Goal: Communication & Community: Answer question/provide support

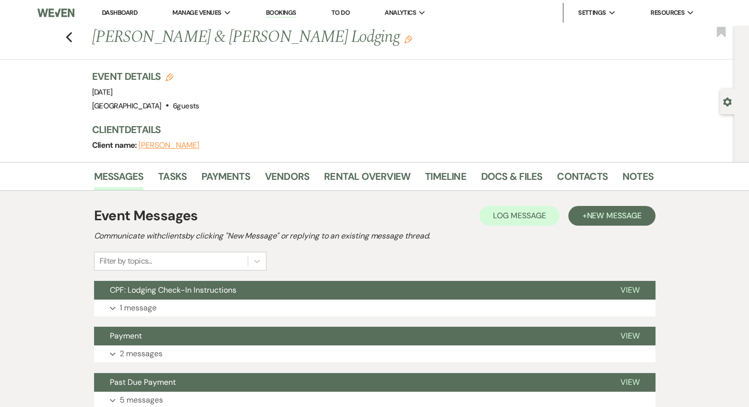
click at [113, 15] on link "Dashboard" at bounding box center [119, 12] width 35 height 8
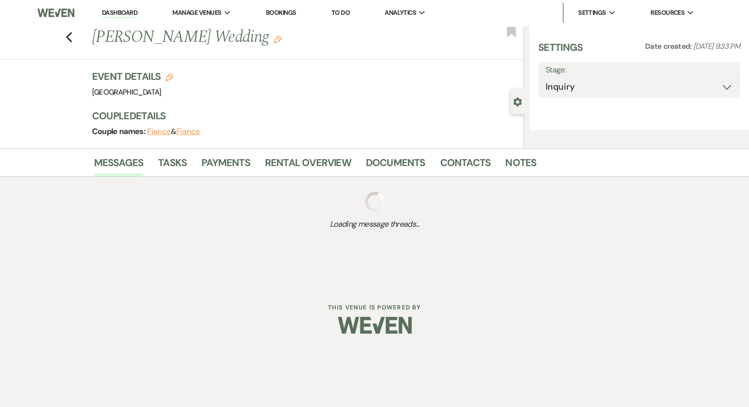
select select "12"
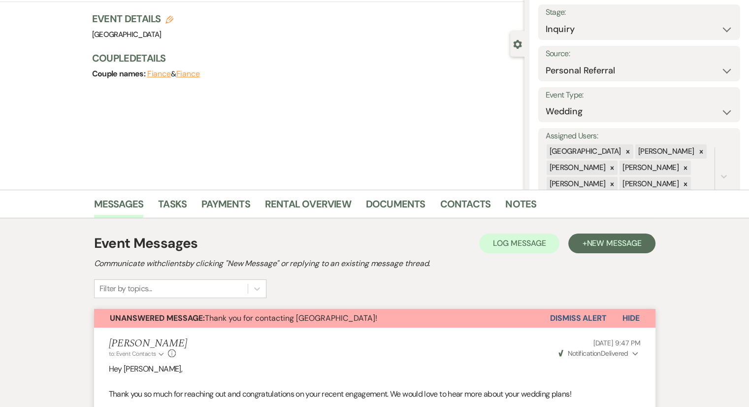
scroll to position [148, 0]
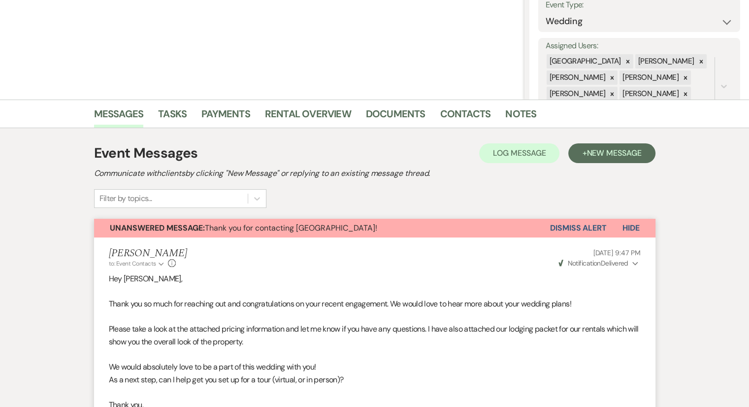
click at [583, 220] on button "Dismiss Alert" at bounding box center [578, 228] width 57 height 19
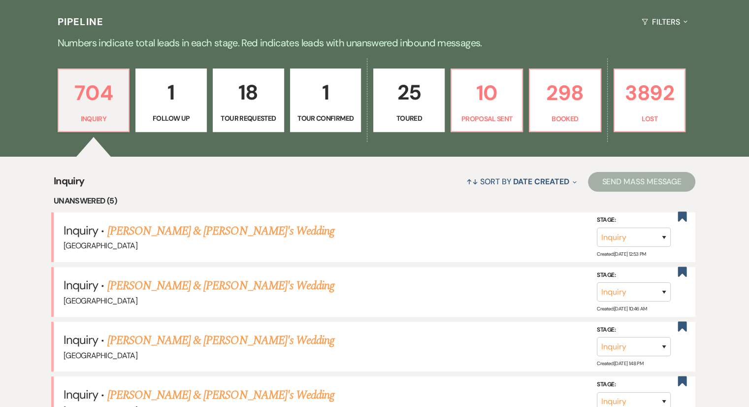
scroll to position [345, 0]
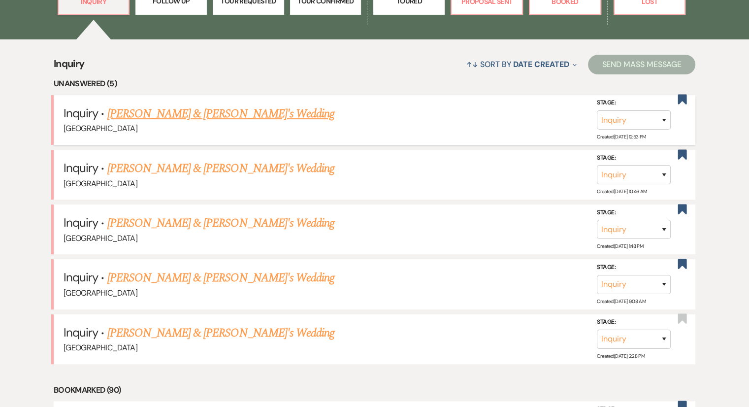
click at [185, 115] on link "[PERSON_NAME] & [PERSON_NAME]'s Wedding" at bounding box center [220, 114] width 227 height 18
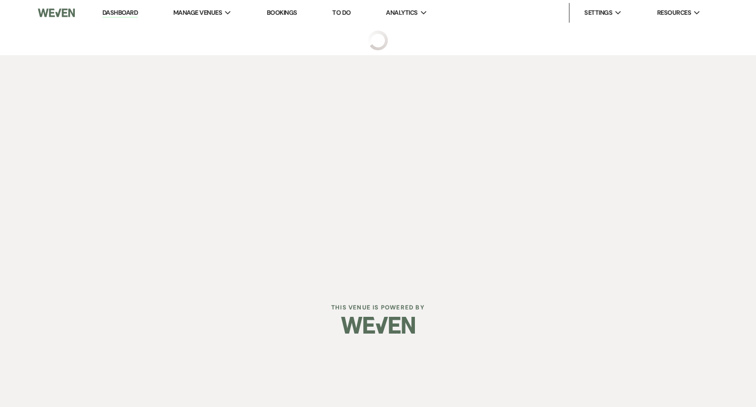
select select "6"
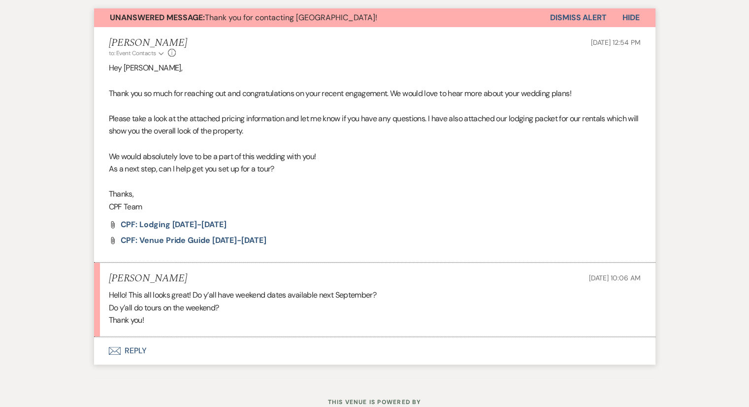
scroll to position [393, 0]
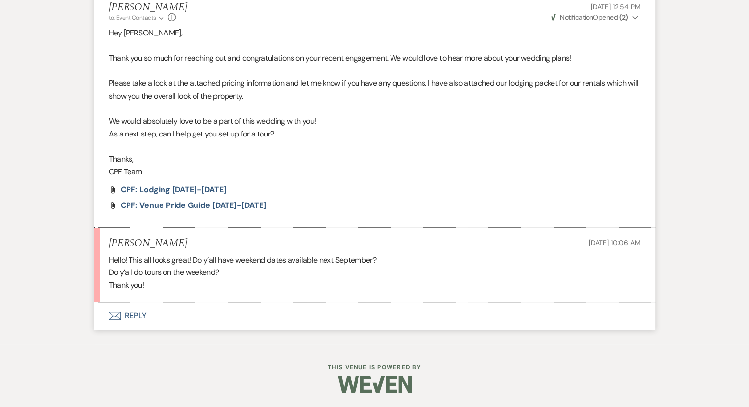
click at [134, 315] on button "Envelope Reply" at bounding box center [374, 316] width 561 height 28
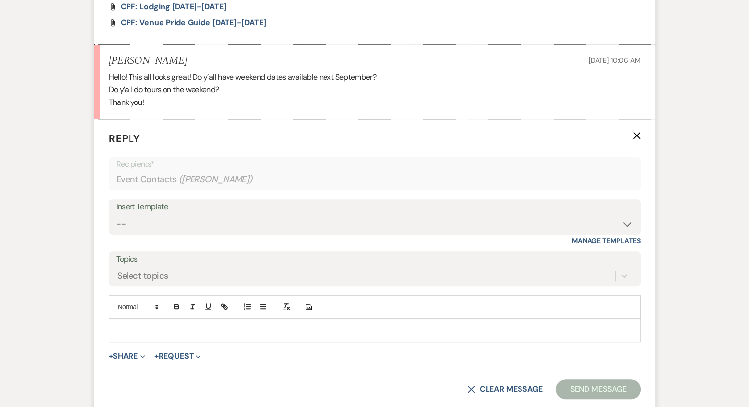
scroll to position [582, 0]
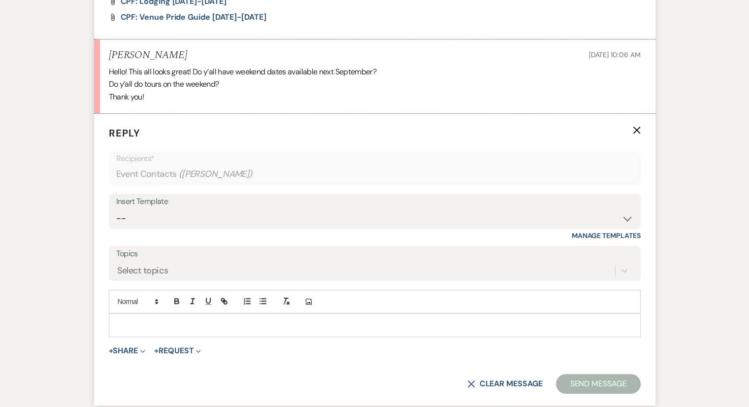
click at [131, 321] on p at bounding box center [375, 325] width 516 height 11
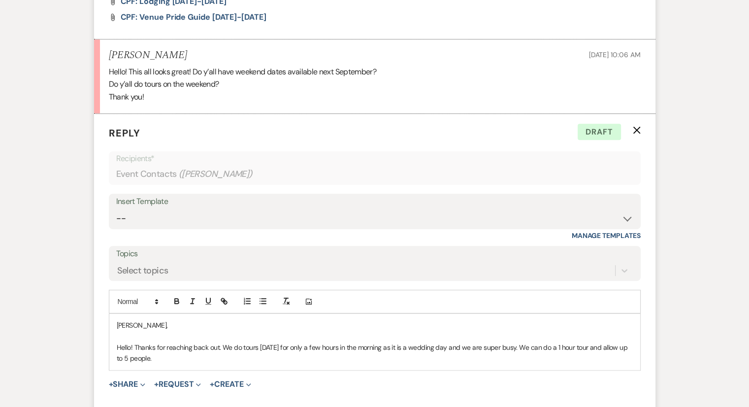
click at [170, 359] on p "Hello! Thanks for reaching back out. We do tours [DATE] for only a few hours in…" at bounding box center [375, 353] width 516 height 22
click at [163, 356] on p "Hello! Thanks for reaching back out. We do tours [DATE] for only a few hours in…" at bounding box center [375, 353] width 516 height 22
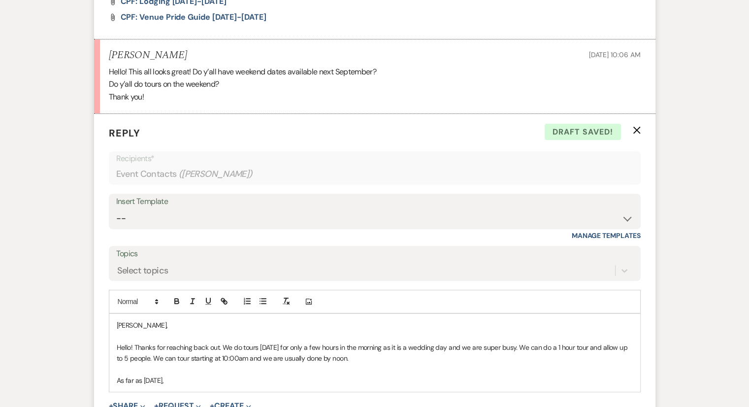
click at [227, 381] on p "As far as [DATE]," at bounding box center [375, 380] width 516 height 11
click at [234, 380] on p "As far as [DATE]," at bounding box center [375, 380] width 516 height 11
drag, startPoint x: 234, startPoint y: 380, endPoint x: 169, endPoint y: 368, distance: 66.1
click at [169, 368] on div "[PERSON_NAME], Hello! Thanks for reaching back out. We do tours [DATE] for only…" at bounding box center [374, 353] width 531 height 78
click at [169, 368] on p at bounding box center [375, 369] width 516 height 11
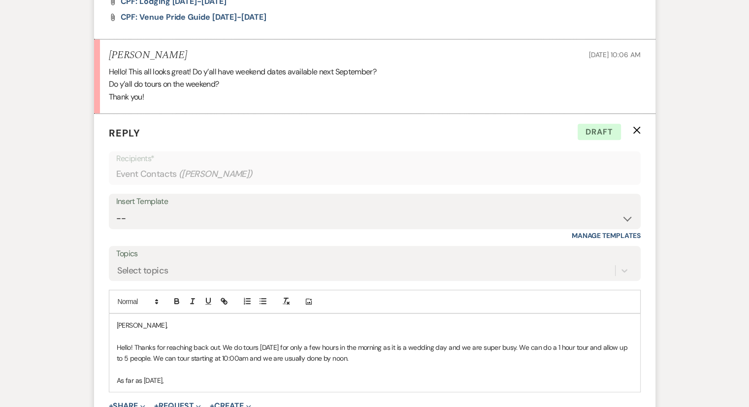
click at [233, 377] on p "As far as [DATE]," at bounding box center [375, 380] width 516 height 11
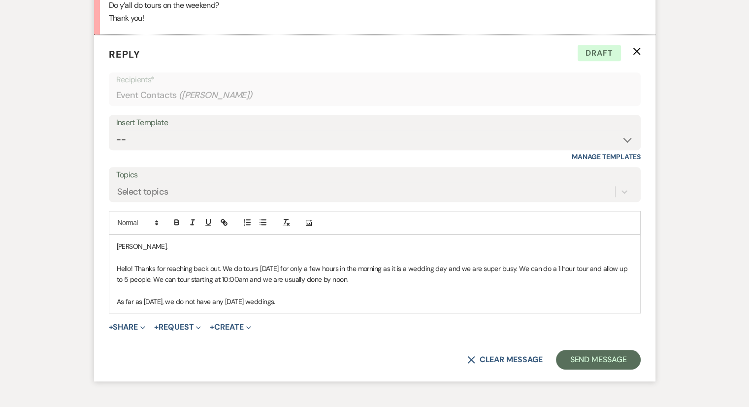
scroll to position [666, 0]
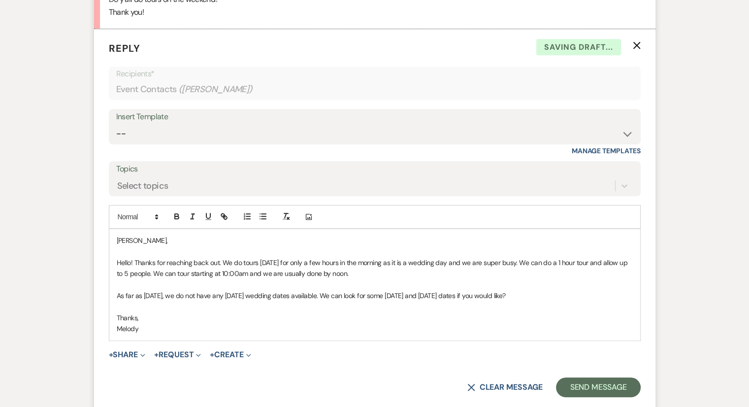
click at [181, 309] on p at bounding box center [375, 306] width 516 height 11
click at [575, 301] on p at bounding box center [375, 306] width 516 height 11
click at [570, 287] on p at bounding box center [375, 284] width 516 height 11
click at [557, 306] on p at bounding box center [375, 306] width 516 height 11
click at [569, 290] on p "As far as [DATE], we do not have any [DATE] wedding dates available. We can loo…" at bounding box center [375, 295] width 516 height 11
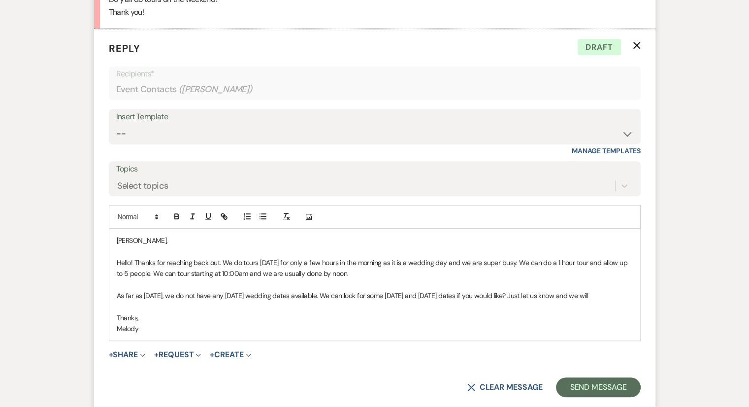
click at [230, 315] on p "Thanks," at bounding box center [375, 317] width 516 height 11
click at [568, 386] on button "Send Message" at bounding box center [598, 387] width 84 height 20
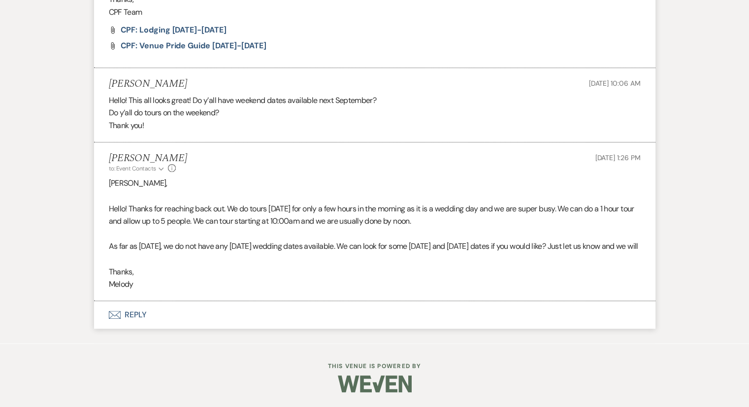
scroll to position [565, 0]
click at [33, 149] on div "Messages Tasks Payments Rental Overview Documents Contacts Notes Event Messages…" at bounding box center [374, 18] width 749 height 649
